Goal: Task Accomplishment & Management: Use online tool/utility

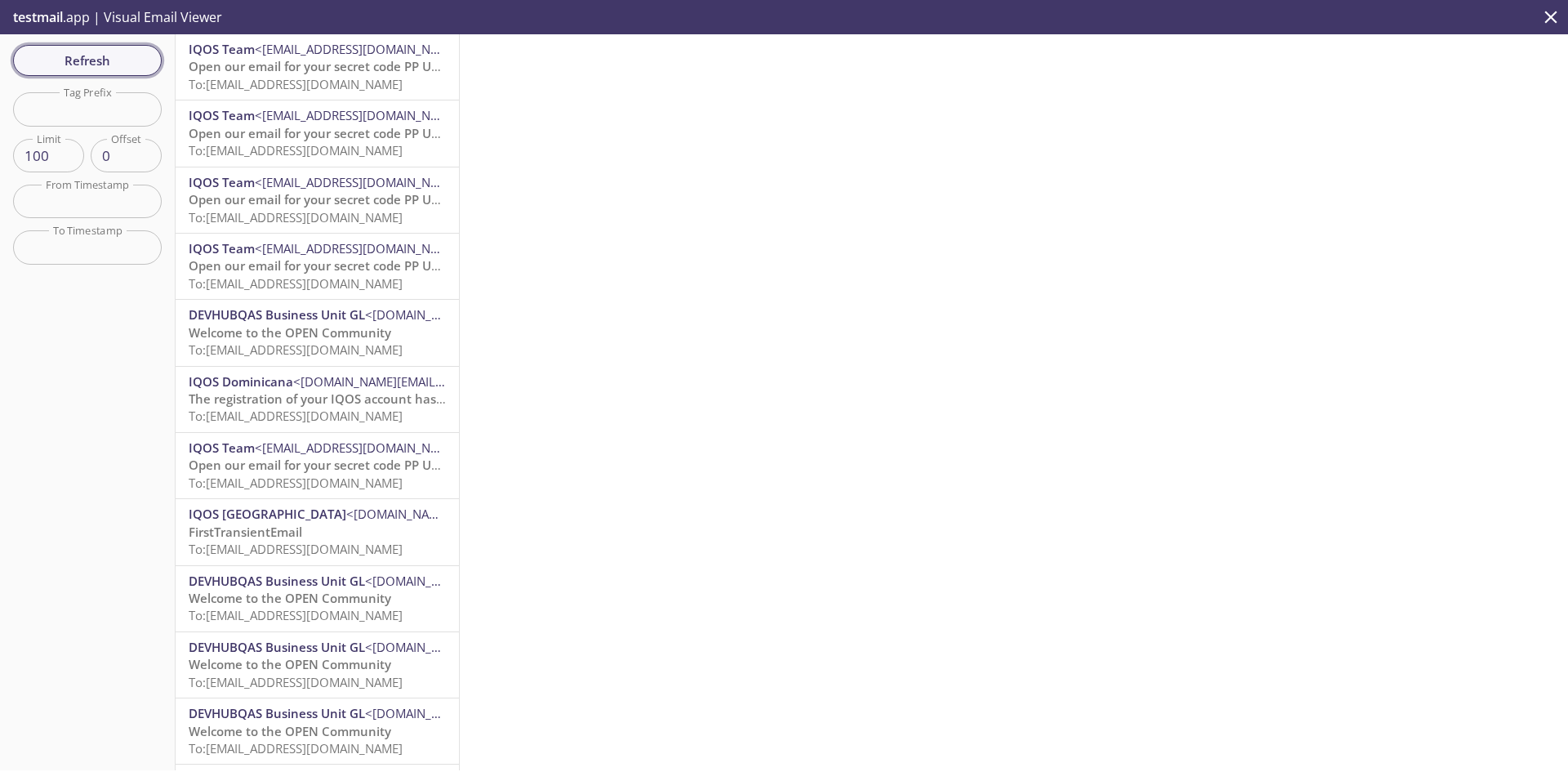
click at [96, 58] on span "Refresh" at bounding box center [87, 60] width 122 height 21
click at [328, 69] on span "Welcome to the OPEN Community" at bounding box center [289, 66] width 202 height 16
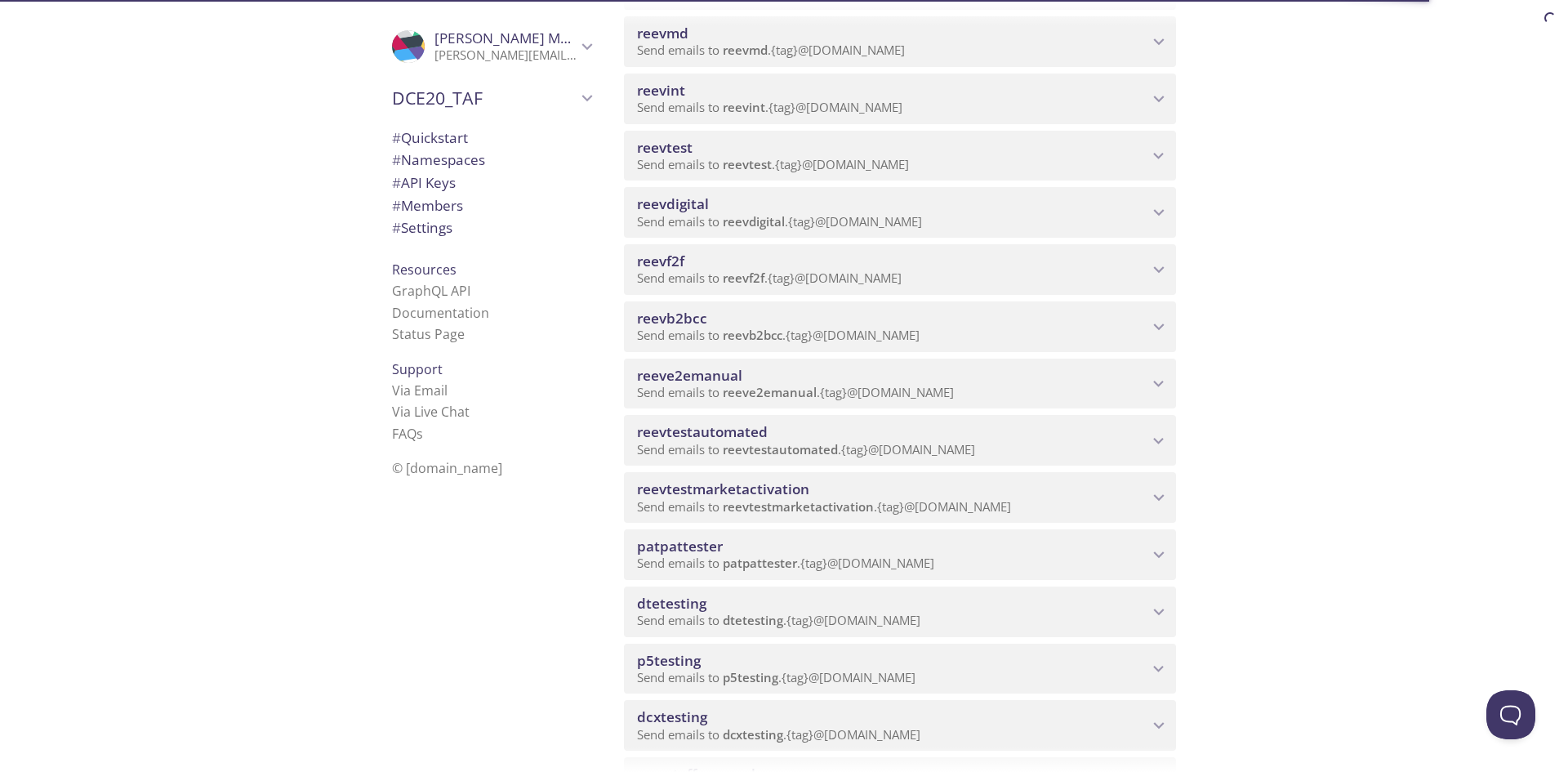
scroll to position [653, 0]
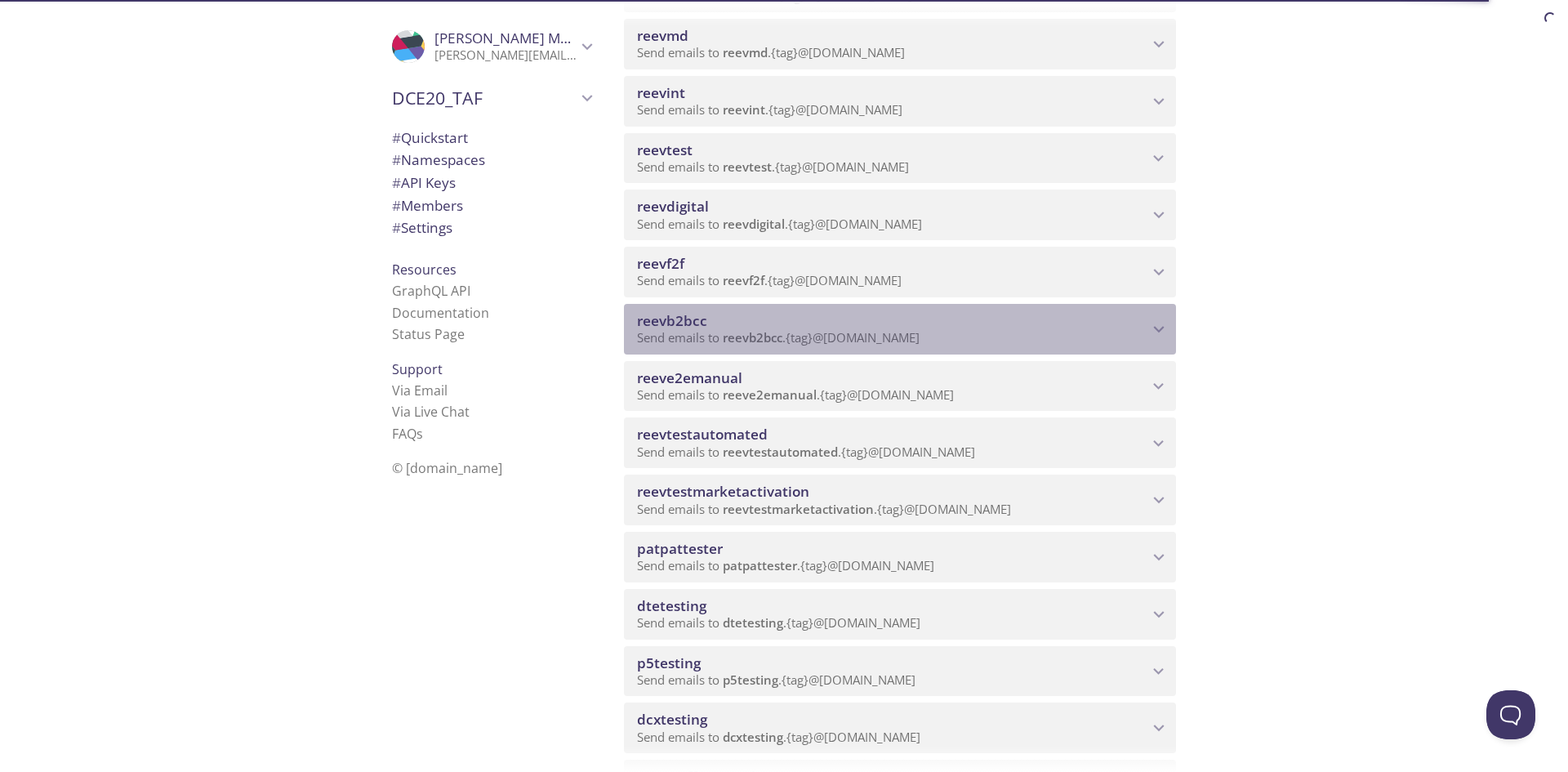
click at [665, 330] on span "Send emails to reevb2bcc . {tag} @[DOMAIN_NAME]" at bounding box center [778, 337] width 282 height 16
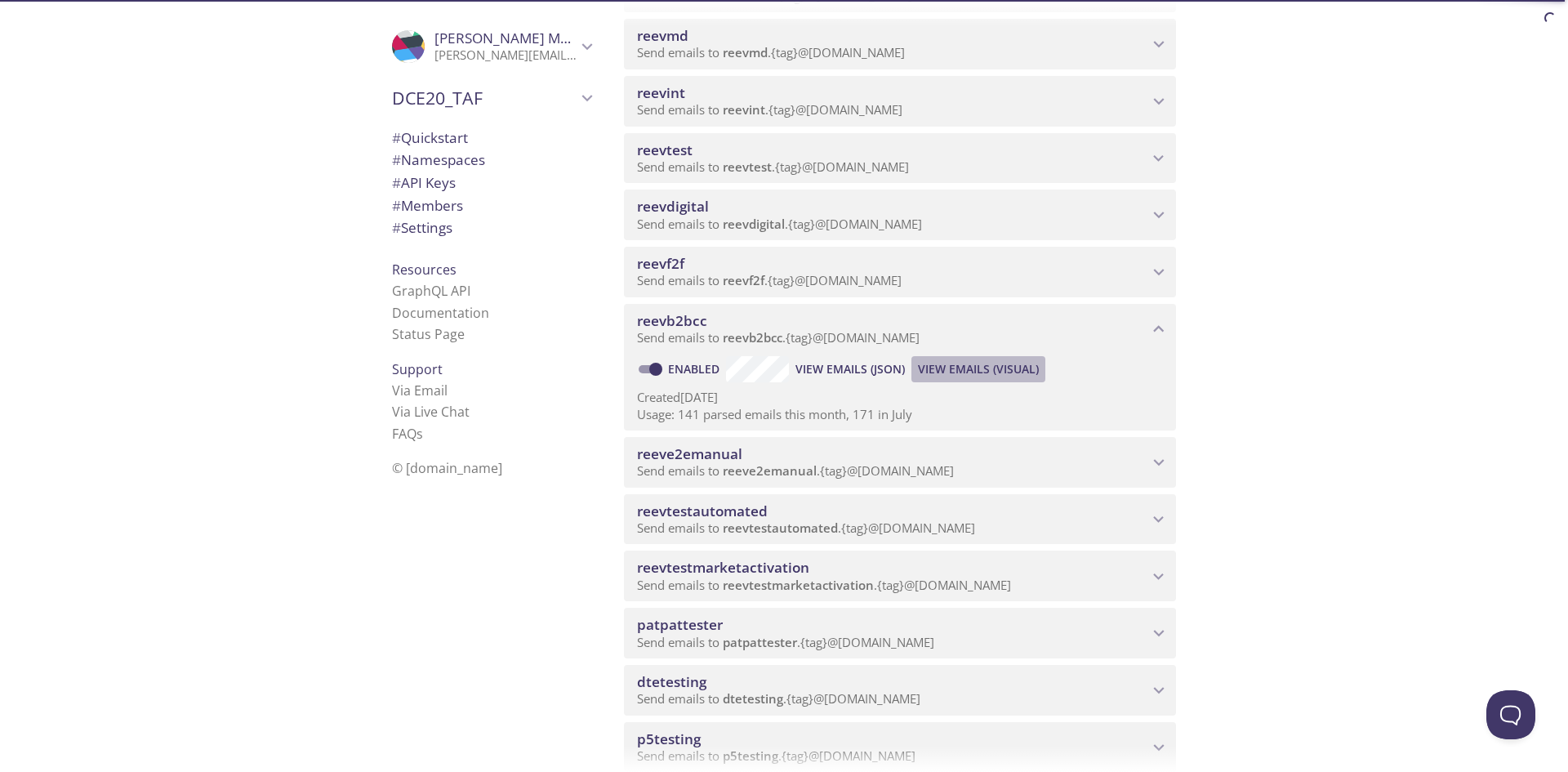
click at [947, 373] on span "View Emails (Visual)" at bounding box center [978, 369] width 121 height 20
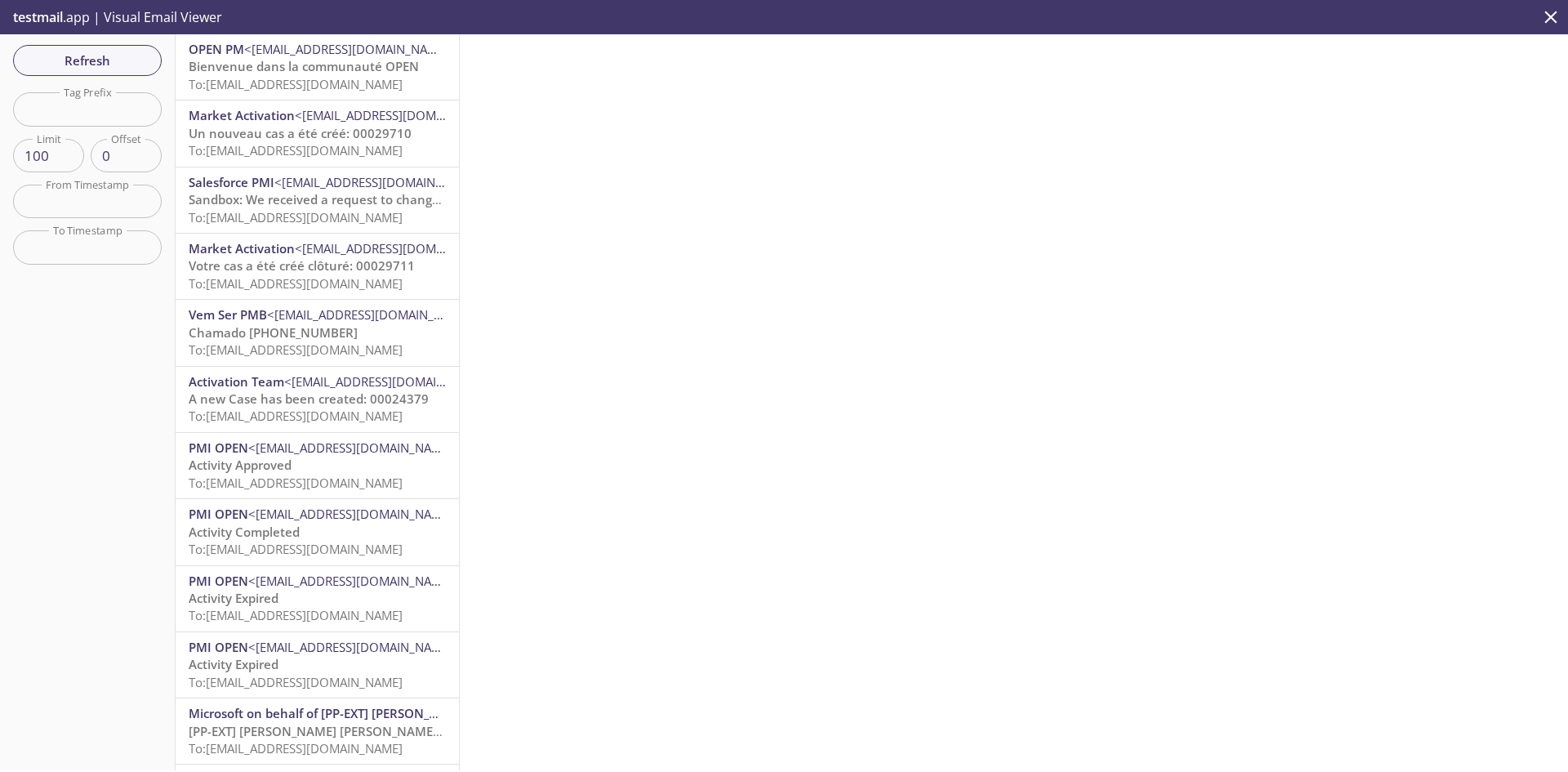
click at [331, 77] on span "To: [EMAIL_ADDRESS][DOMAIN_NAME]" at bounding box center [296, 84] width 214 height 16
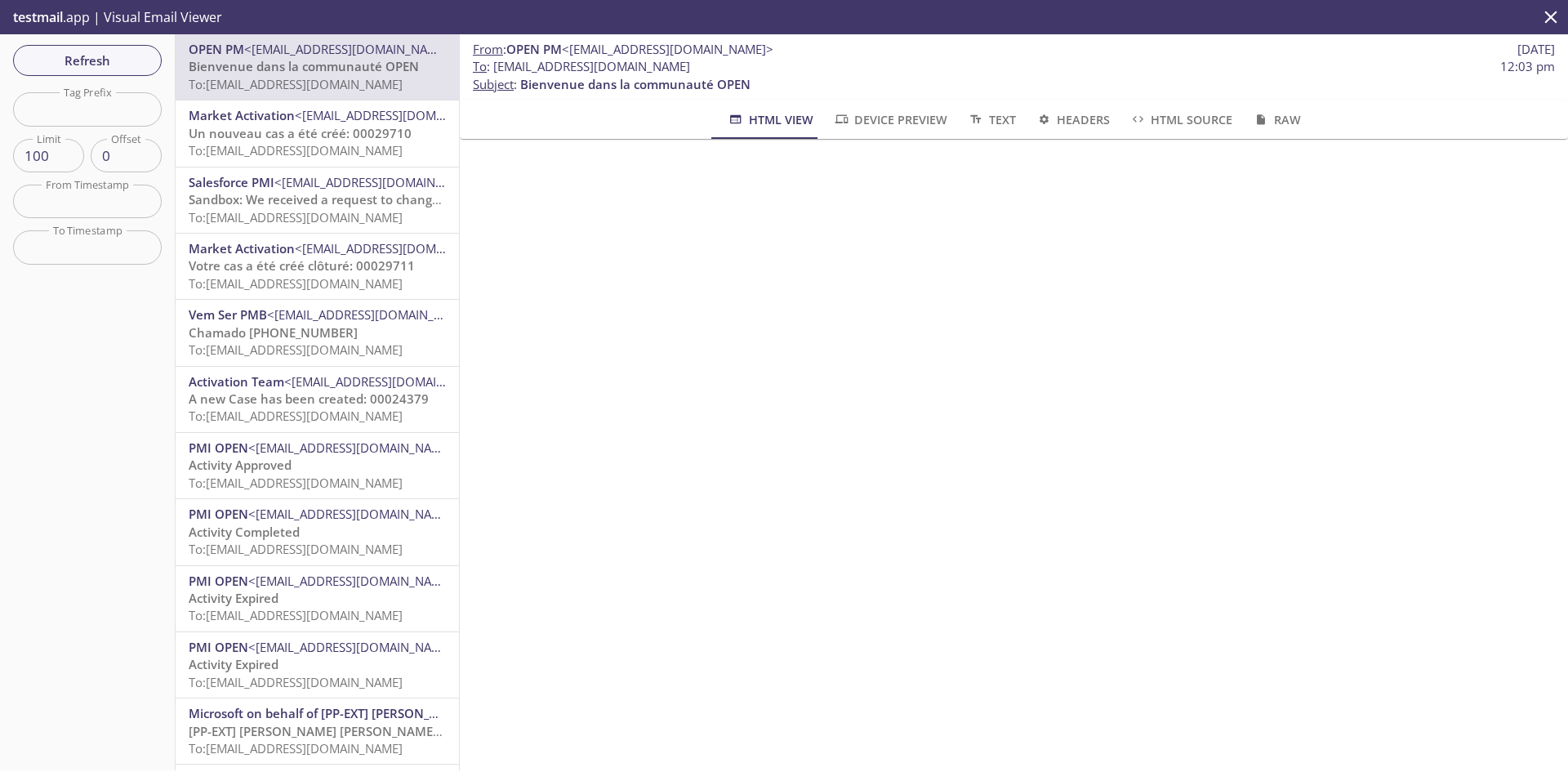
scroll to position [76, 0]
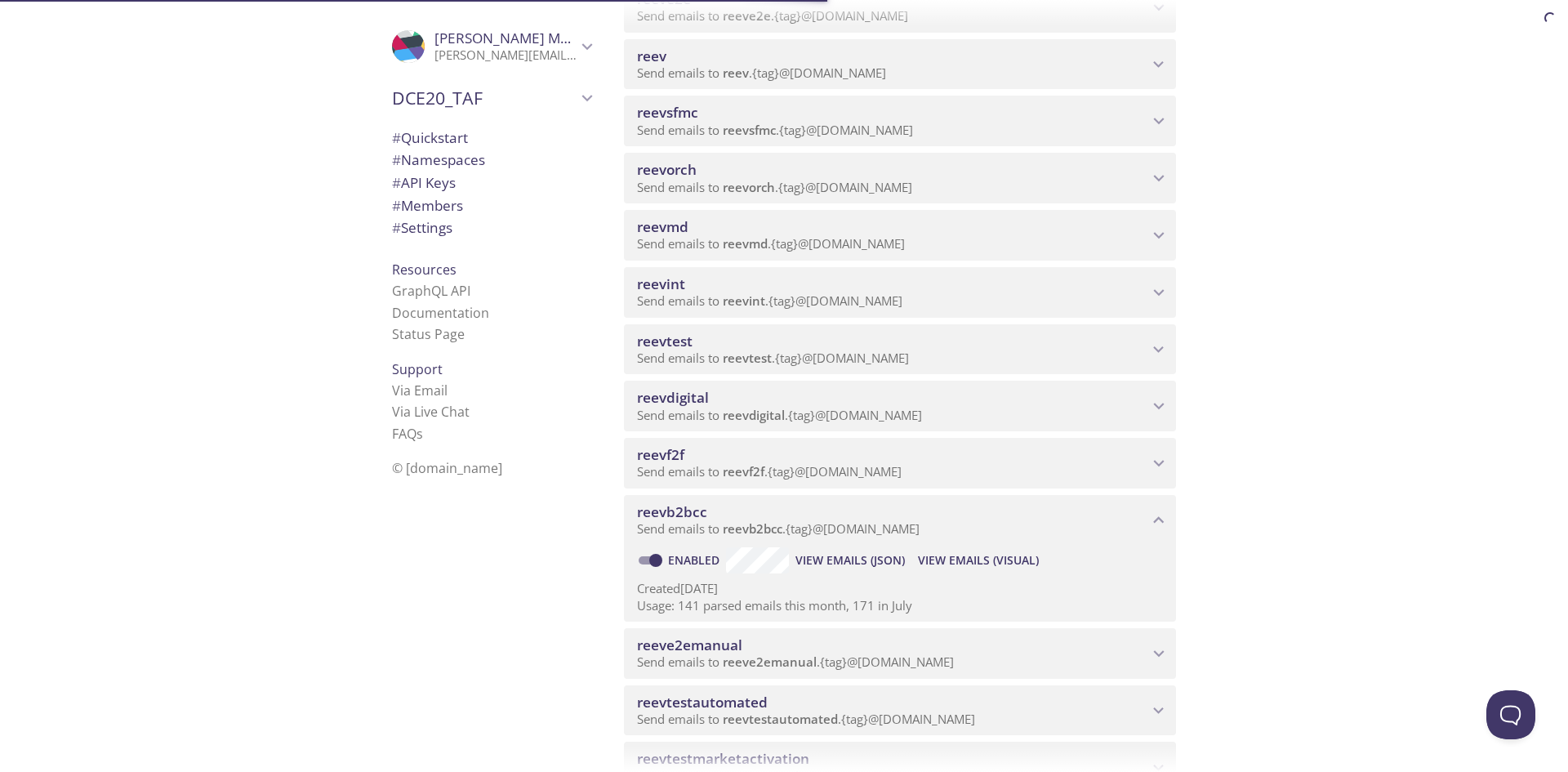
scroll to position [490, 0]
